Goal: Information Seeking & Learning: Learn about a topic

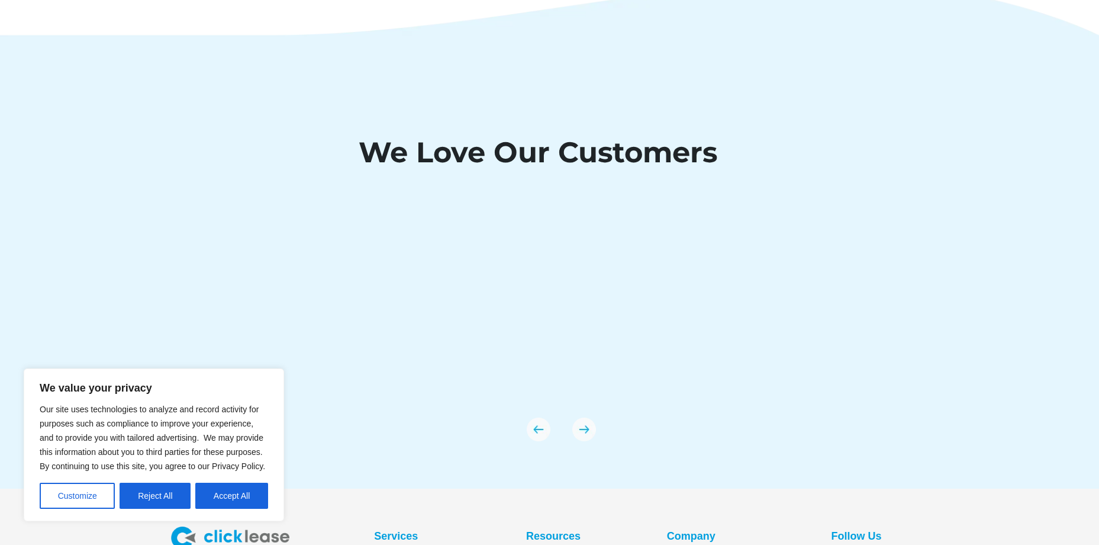
scroll to position [4165, 0]
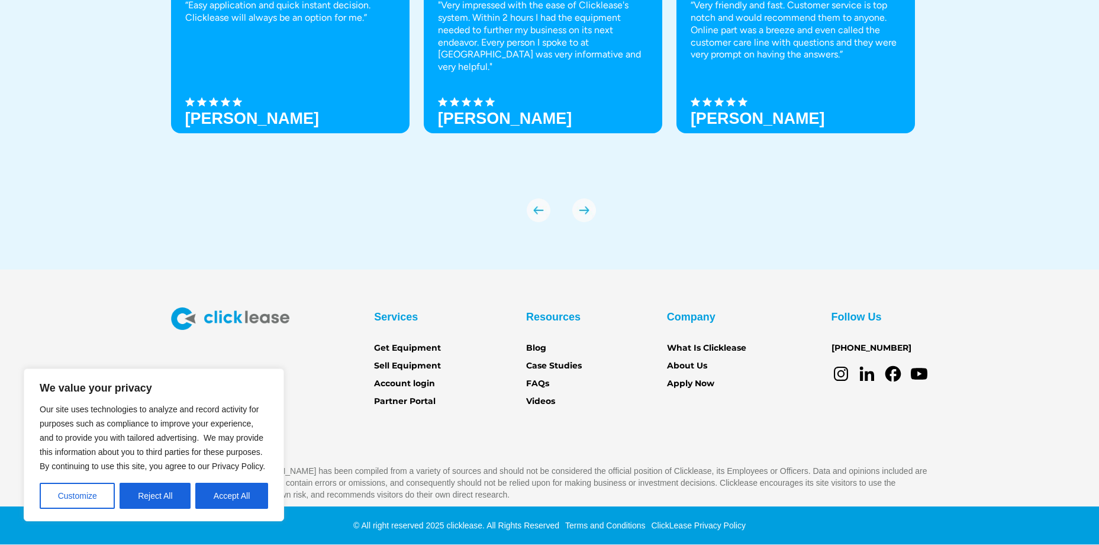
click at [159, 498] on button "Reject All" at bounding box center [155, 496] width 71 height 26
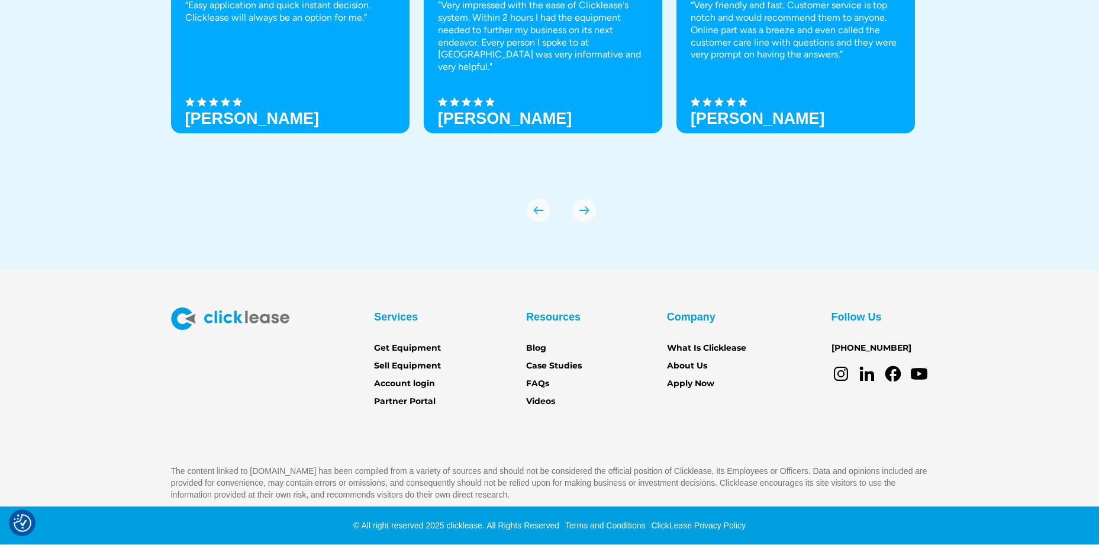
click at [685, 367] on link "About Us" at bounding box center [687, 365] width 40 height 13
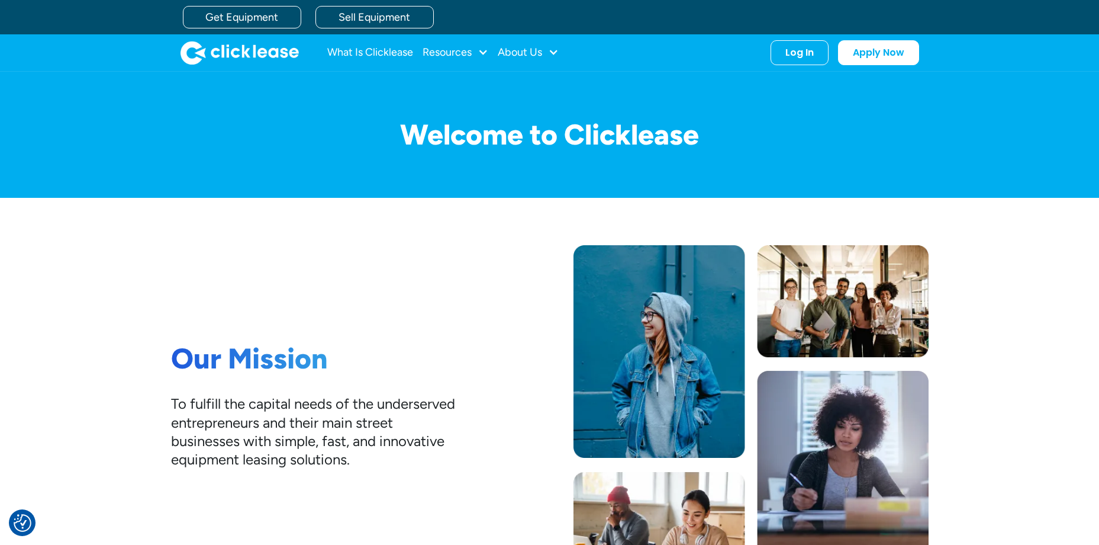
click at [486, 53] on div at bounding box center [483, 52] width 11 height 11
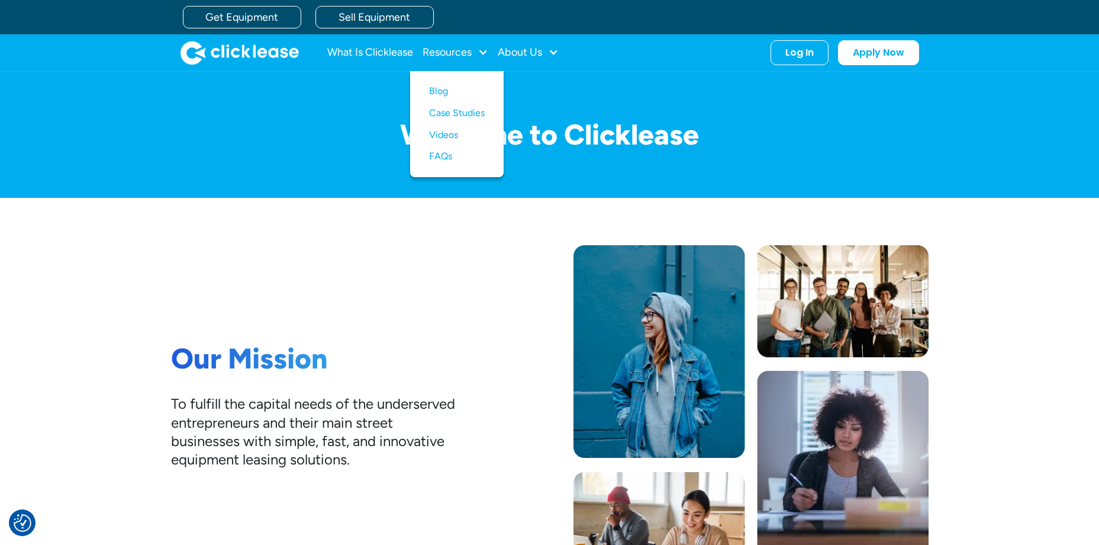
click at [555, 52] on div at bounding box center [553, 52] width 11 height 11
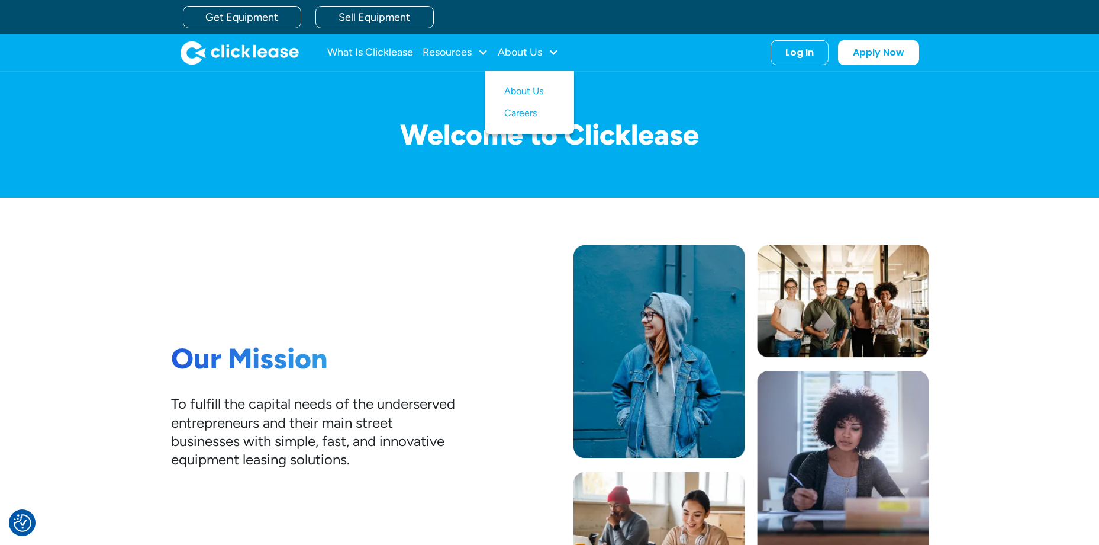
click at [522, 114] on link "Careers" at bounding box center [529, 113] width 51 height 22
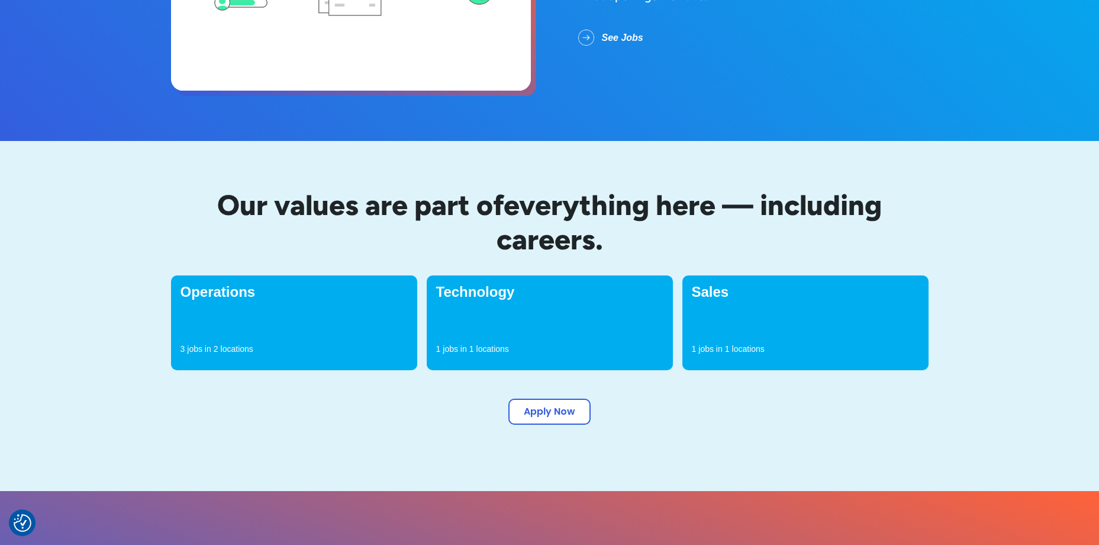
click at [295, 330] on div "Operations 3 jobs in 2 locations" at bounding box center [294, 322] width 246 height 95
click at [217, 290] on h4 "Operations" at bounding box center [294, 292] width 227 height 14
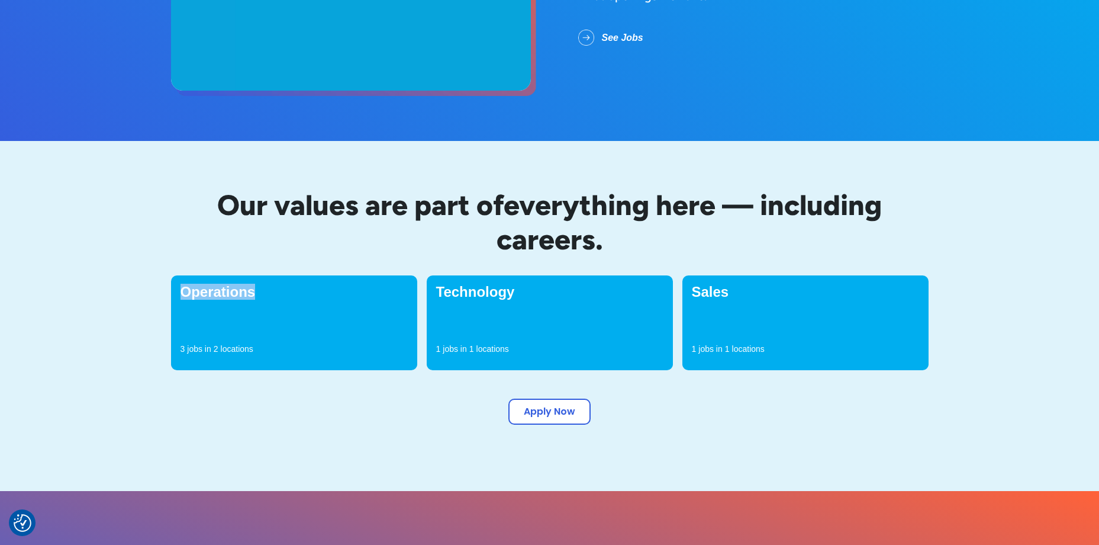
click at [217, 290] on h4 "Operations" at bounding box center [294, 292] width 227 height 14
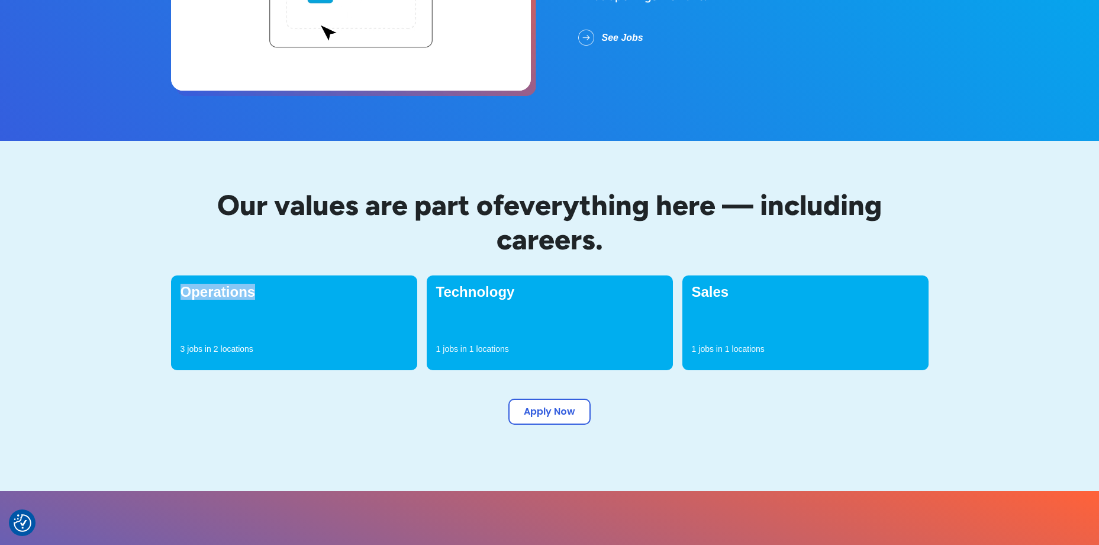
drag, startPoint x: 217, startPoint y: 290, endPoint x: 217, endPoint y: 298, distance: 7.7
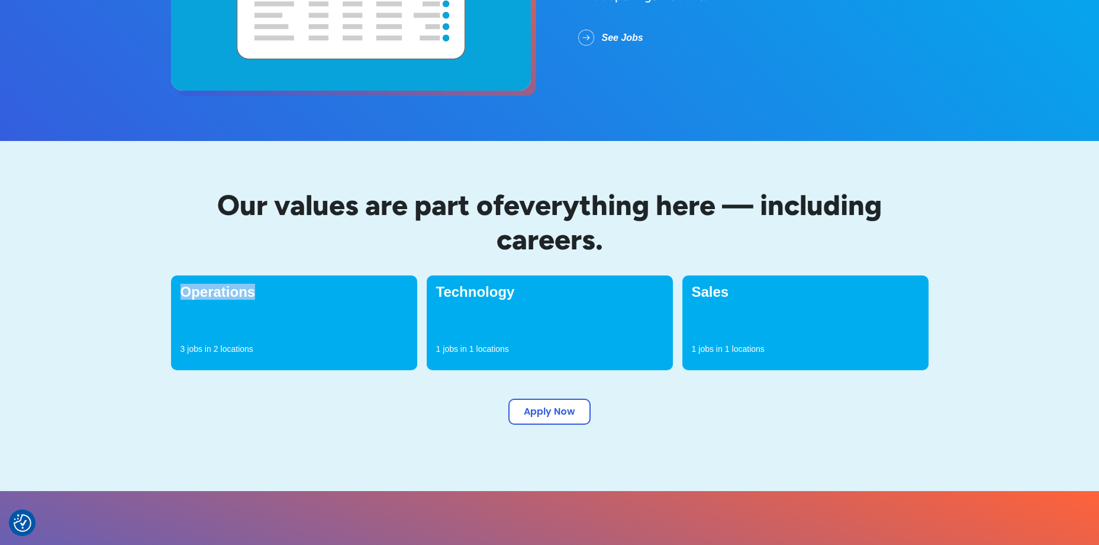
click at [217, 298] on h4 "Operations" at bounding box center [294, 292] width 227 height 14
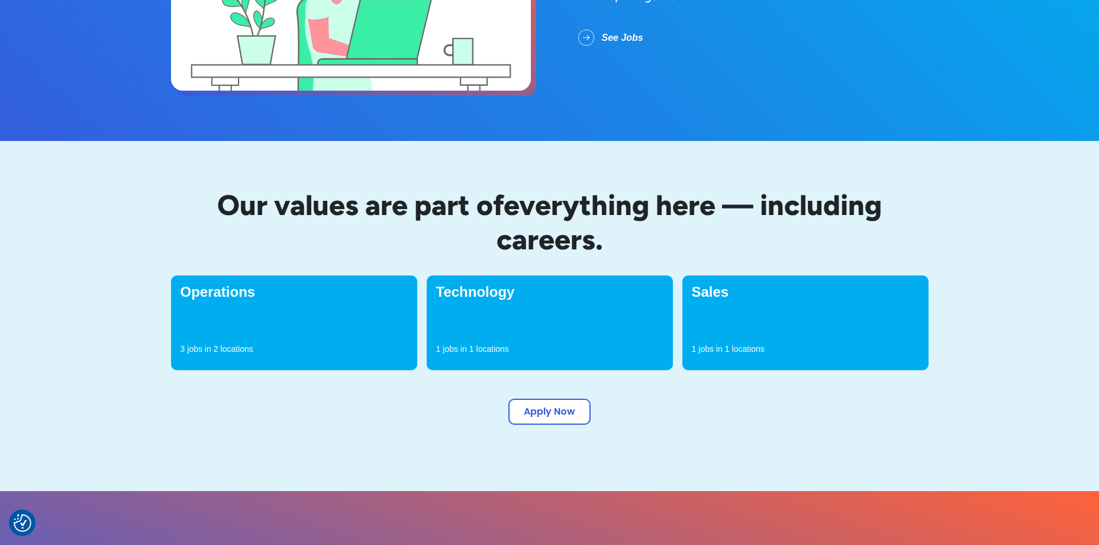
click at [234, 330] on div "Operations 3 jobs in 2 locations" at bounding box center [294, 322] width 246 height 95
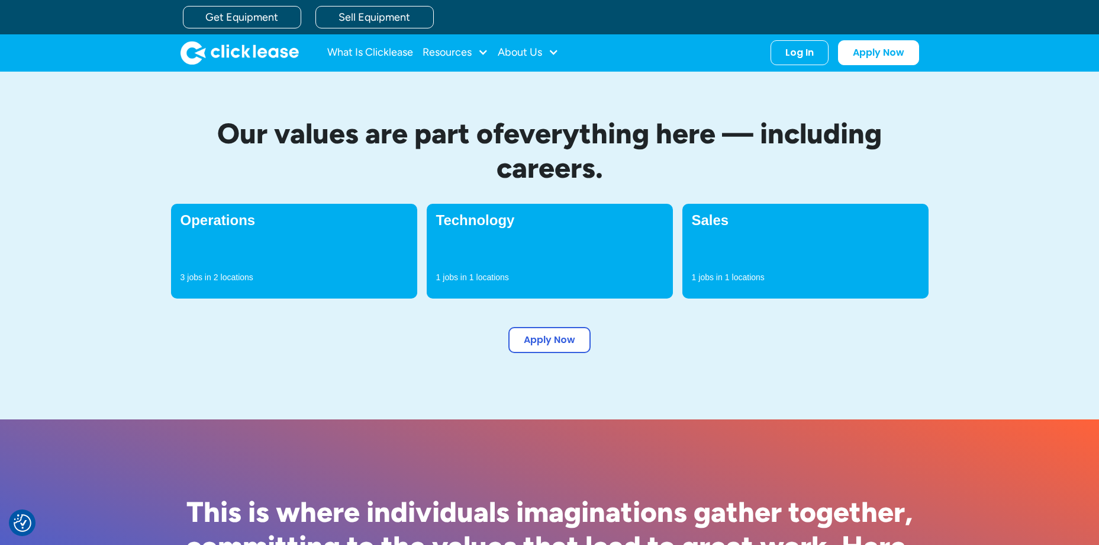
scroll to position [279, 0]
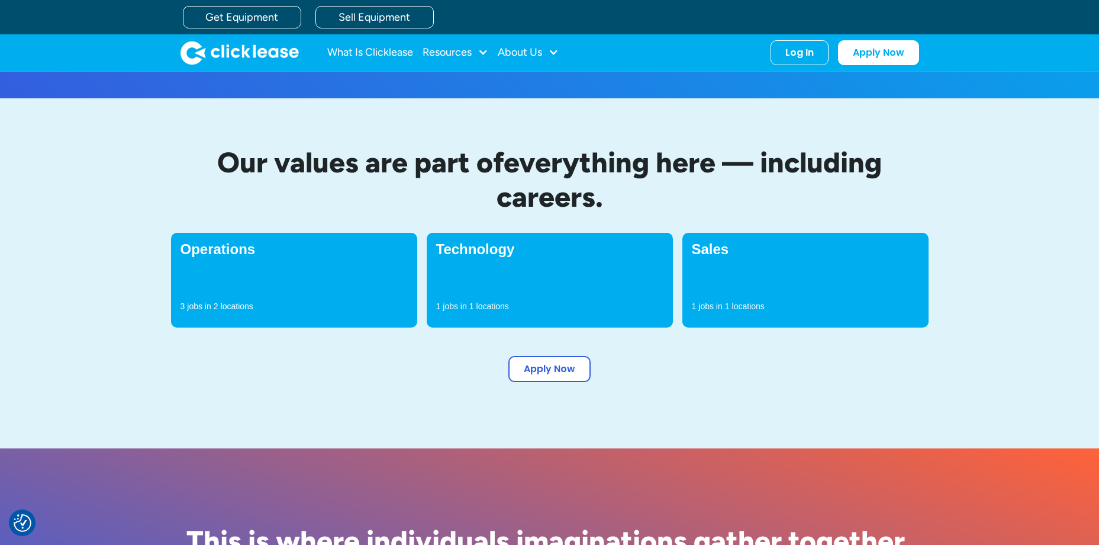
click at [427, 260] on div "Technology 1 jobs in 1 locations" at bounding box center [550, 280] width 246 height 95
click at [285, 287] on div "Operations 3 jobs in 2 locations" at bounding box center [294, 280] width 246 height 95
click at [634, 267] on div "Technology 1 jobs in 1 locations" at bounding box center [550, 280] width 246 height 95
click at [736, 259] on div "Sales 1 jobs in 1 locations" at bounding box center [806, 280] width 246 height 95
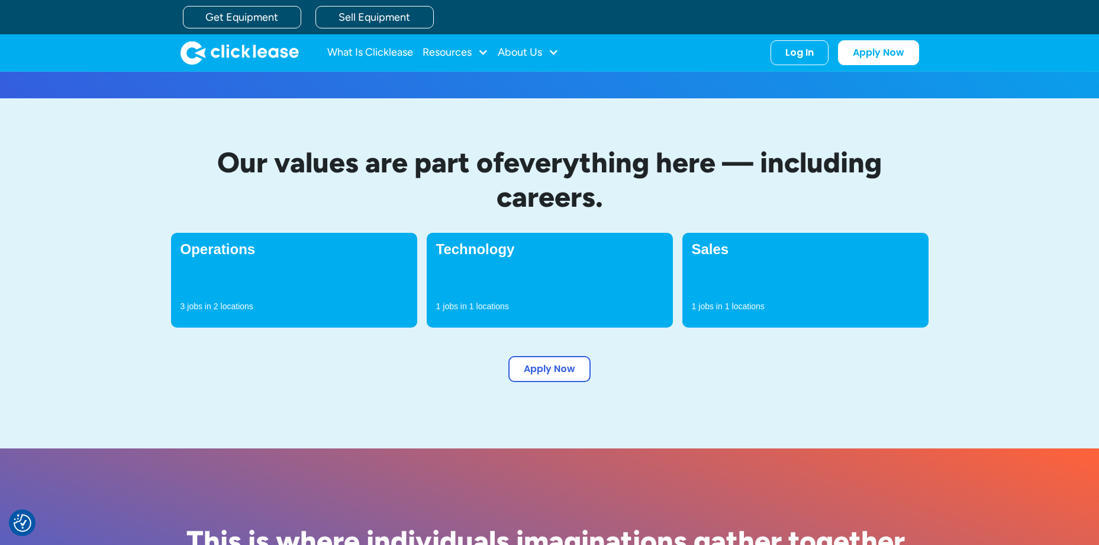
click at [736, 259] on div "Sales 1 jobs in 1 locations" at bounding box center [806, 280] width 246 height 95
